Goal: Task Accomplishment & Management: Manage account settings

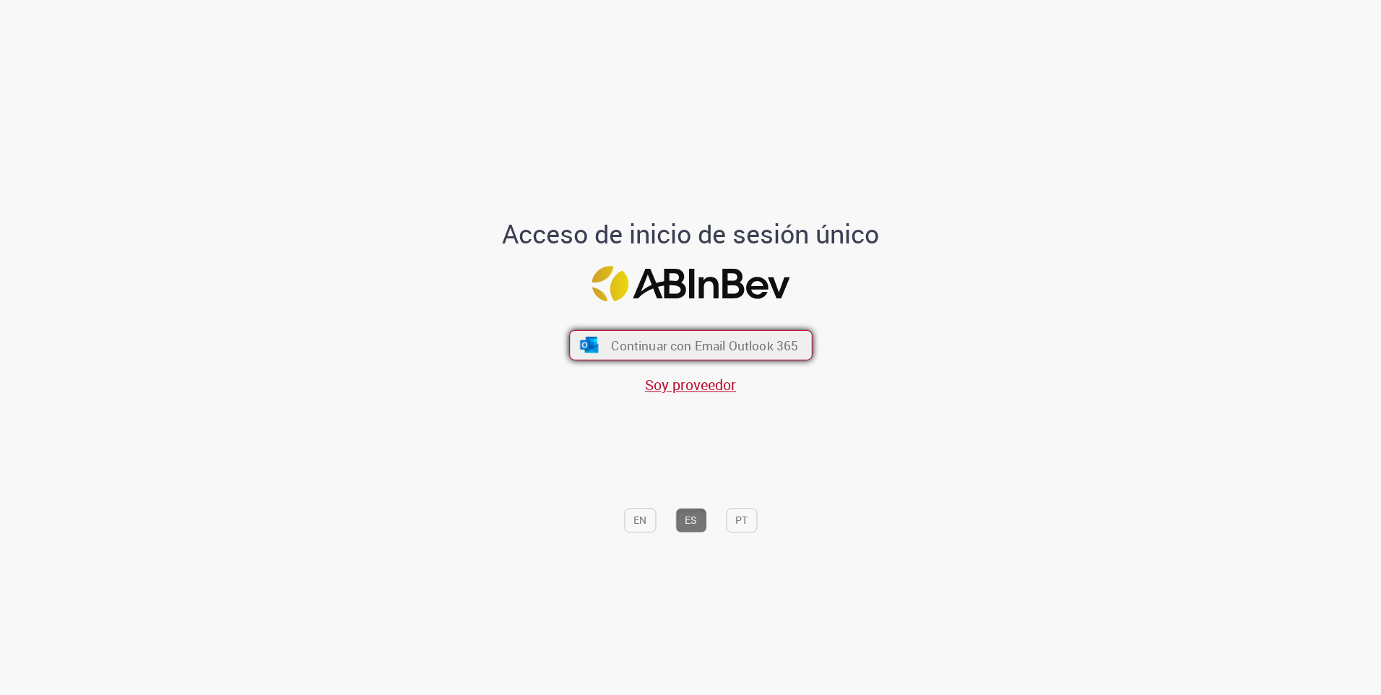
click at [668, 354] on button "Continuar con Email Outlook 365" at bounding box center [690, 345] width 243 height 30
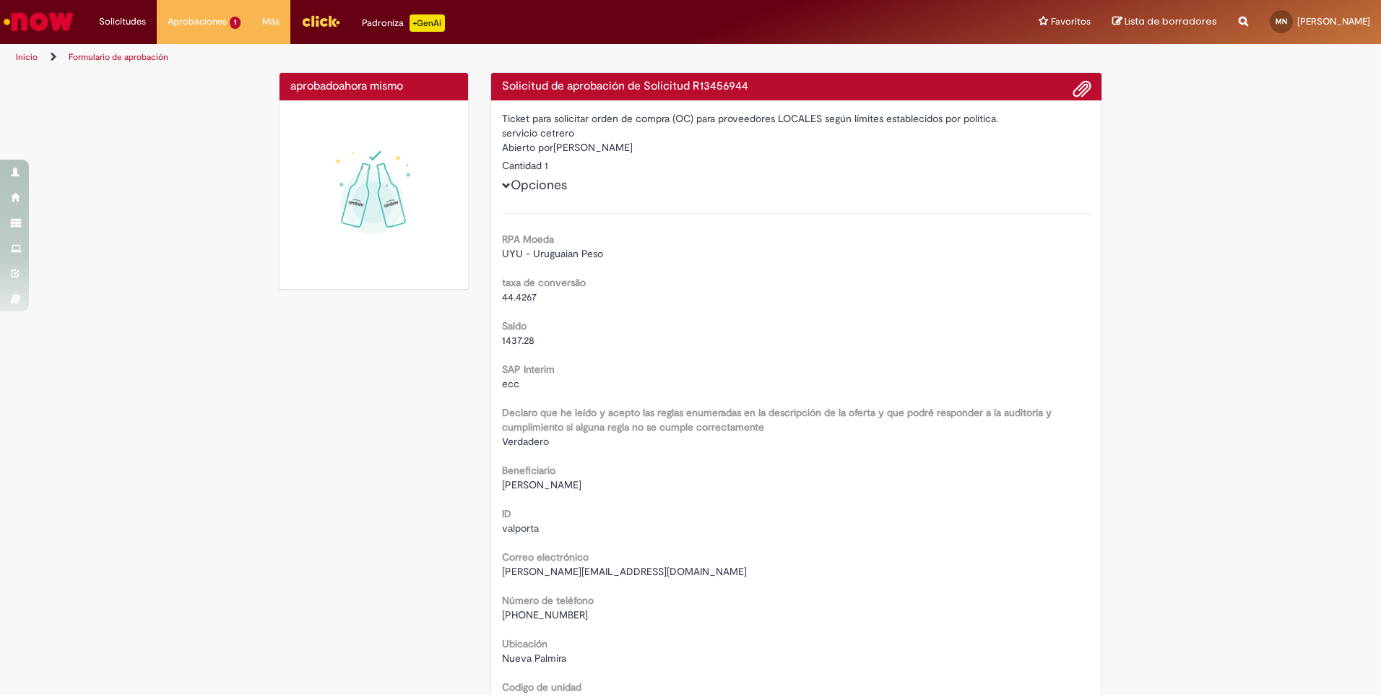
click at [322, 228] on img at bounding box center [373, 194] width 167 height 167
click at [202, 55] on link "Ver todas las aprobaciones" at bounding box center [240, 59] width 165 height 16
